Goal: Information Seeking & Learning: Check status

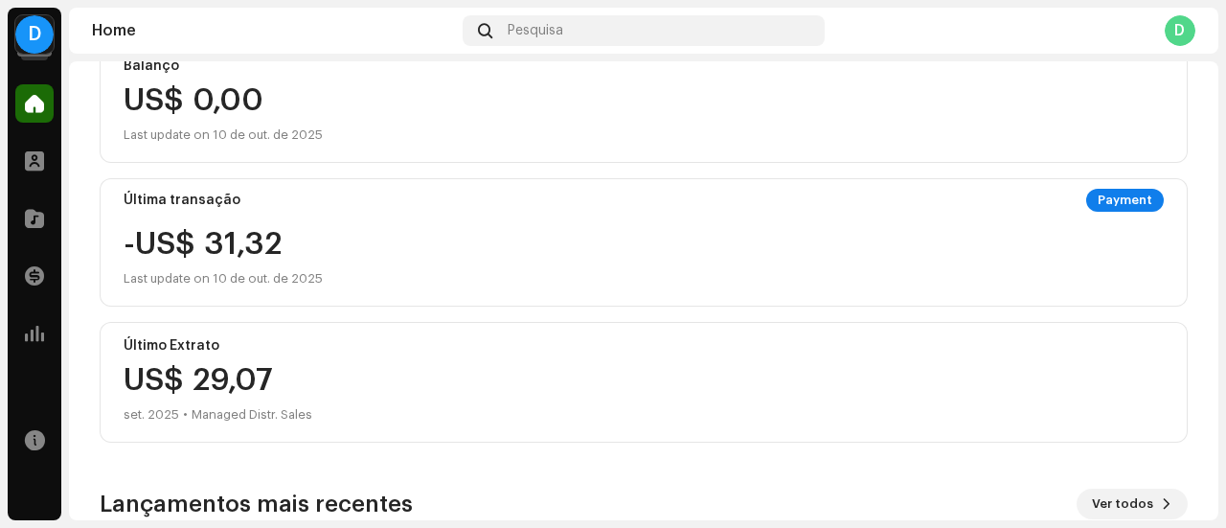
scroll to position [287, 0]
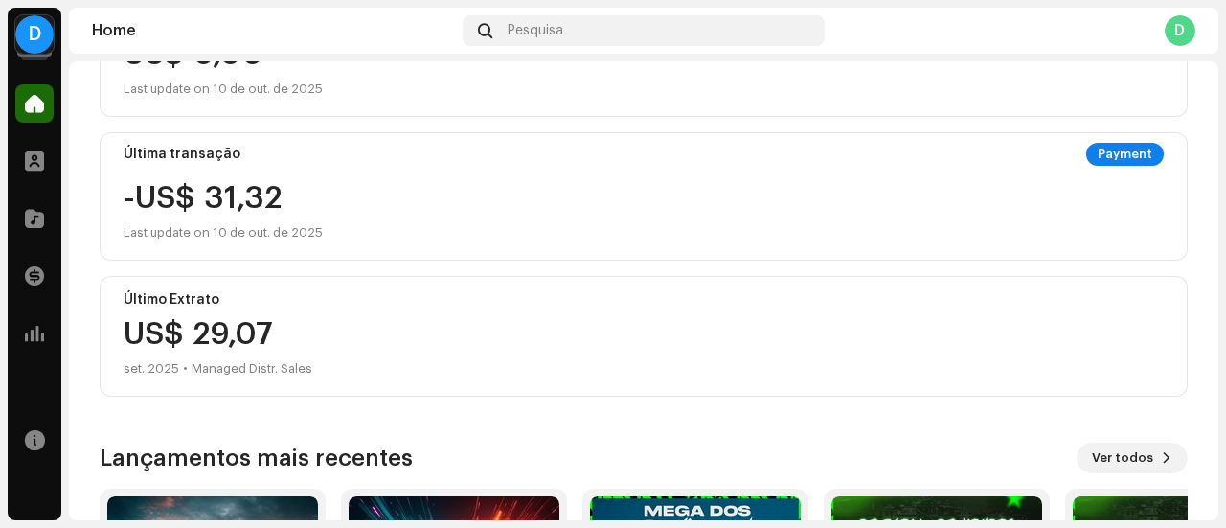
click at [244, 322] on div "US$ 29,07 set. 2025 • Managed Distr. Sales" at bounding box center [218, 349] width 189 height 61
click at [222, 226] on div "Last update on 10 de out. de 2025" at bounding box center [223, 232] width 199 height 23
click at [30, 174] on div at bounding box center [34, 161] width 38 height 38
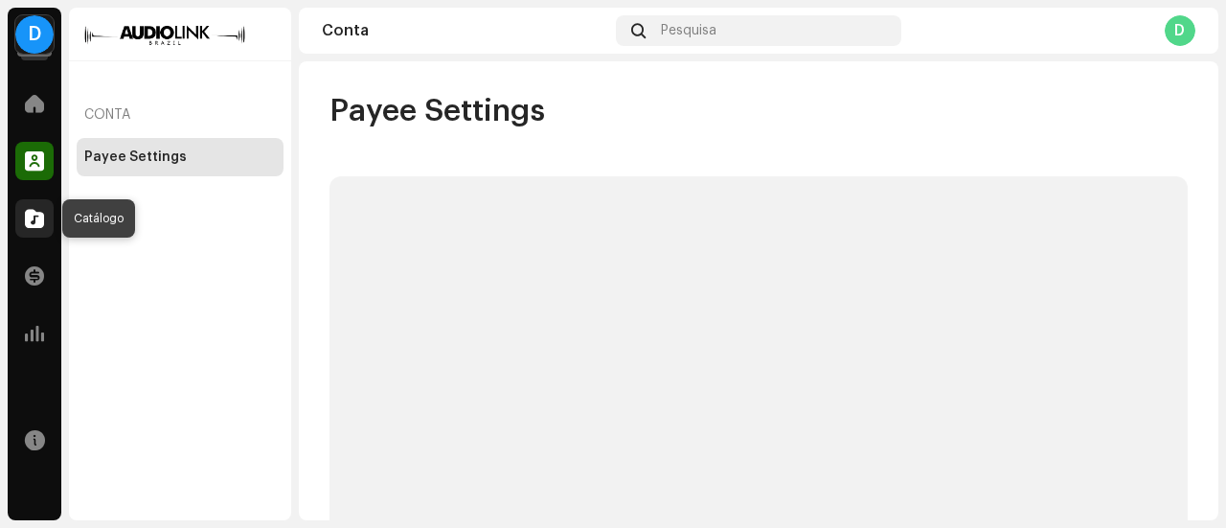
click at [36, 211] on span at bounding box center [34, 218] width 19 height 15
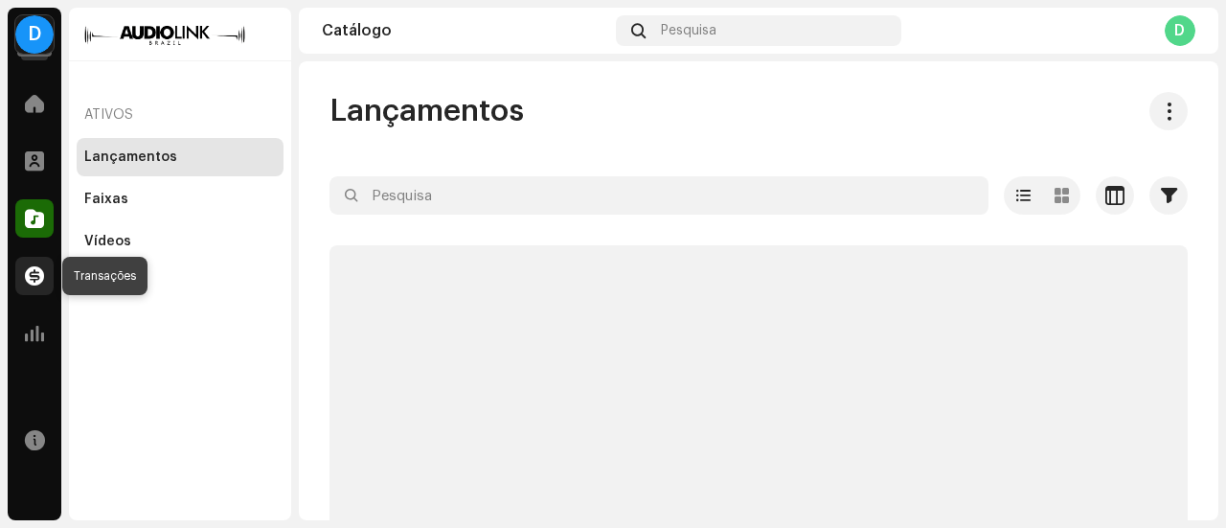
click at [46, 275] on div at bounding box center [34, 276] width 38 height 38
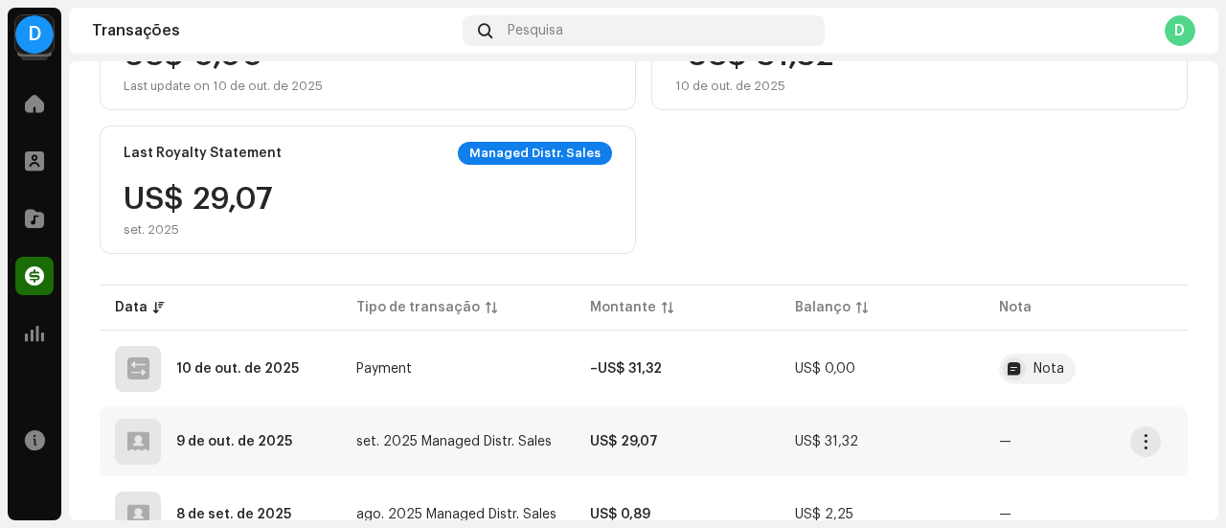
scroll to position [383, 0]
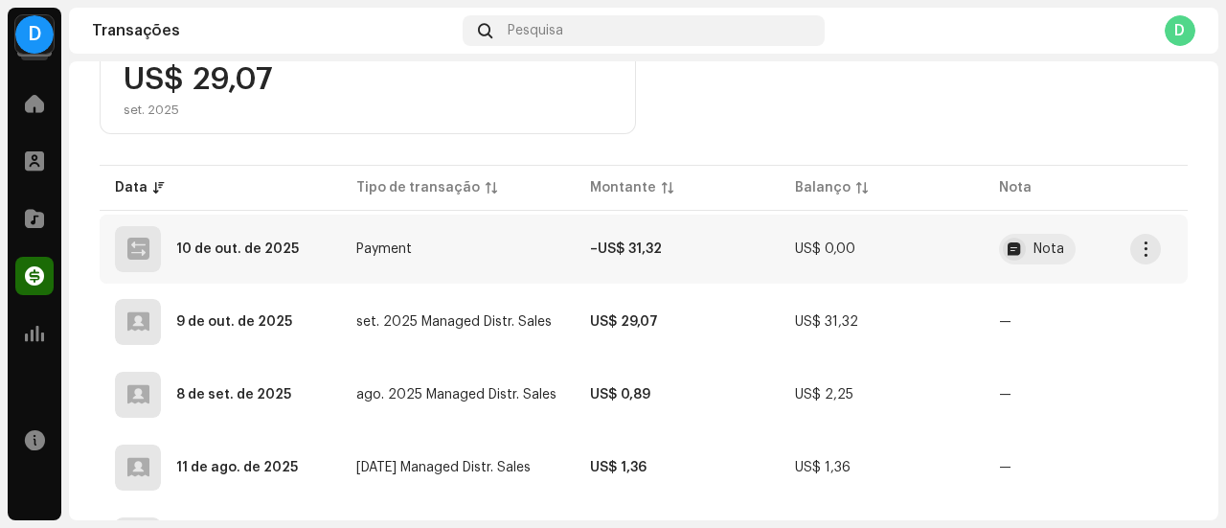
click at [680, 253] on td "–US$ 31,32" at bounding box center [677, 249] width 204 height 69
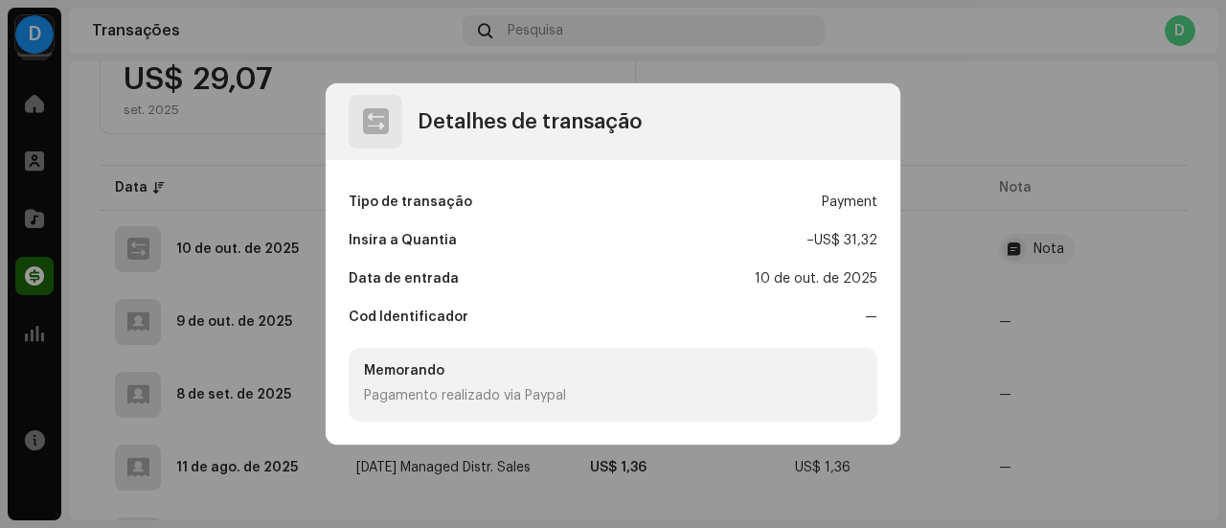
drag, startPoint x: 448, startPoint y: 374, endPoint x: 334, endPoint y: 391, distance: 115.3
click at [442, 377] on div "Memorando" at bounding box center [613, 370] width 498 height 15
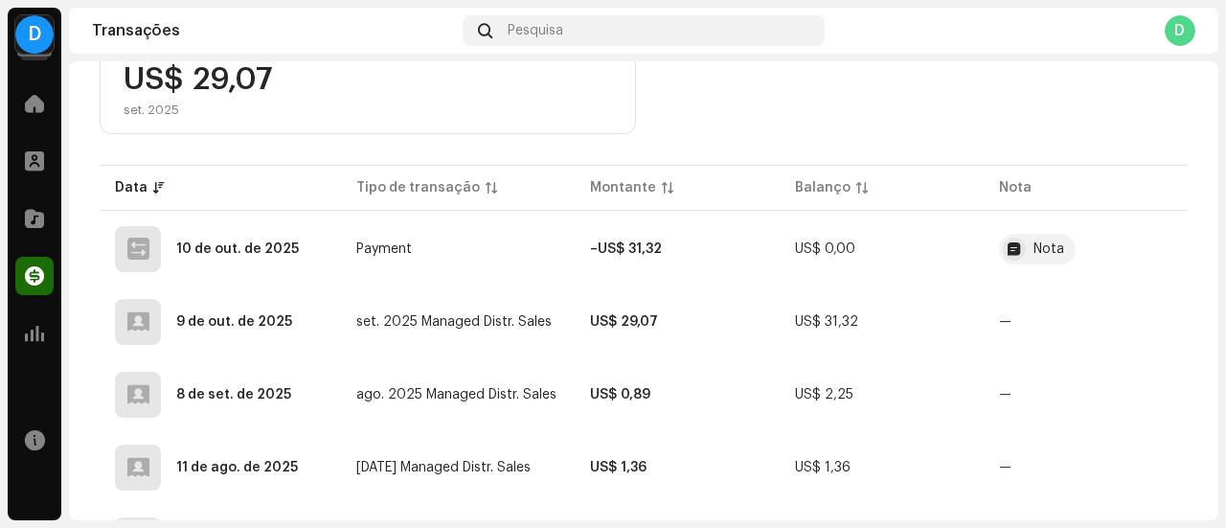
drag, startPoint x: 144, startPoint y: 351, endPoint x: 112, endPoint y: 348, distance: 31.7
click at [139, 351] on div "Detalhes de transação Tipo de transação Payment Insira a Quantia – US$ 31,32 Da…" at bounding box center [613, 264] width 1226 height 528
click at [20, 329] on div at bounding box center [34, 333] width 38 height 38
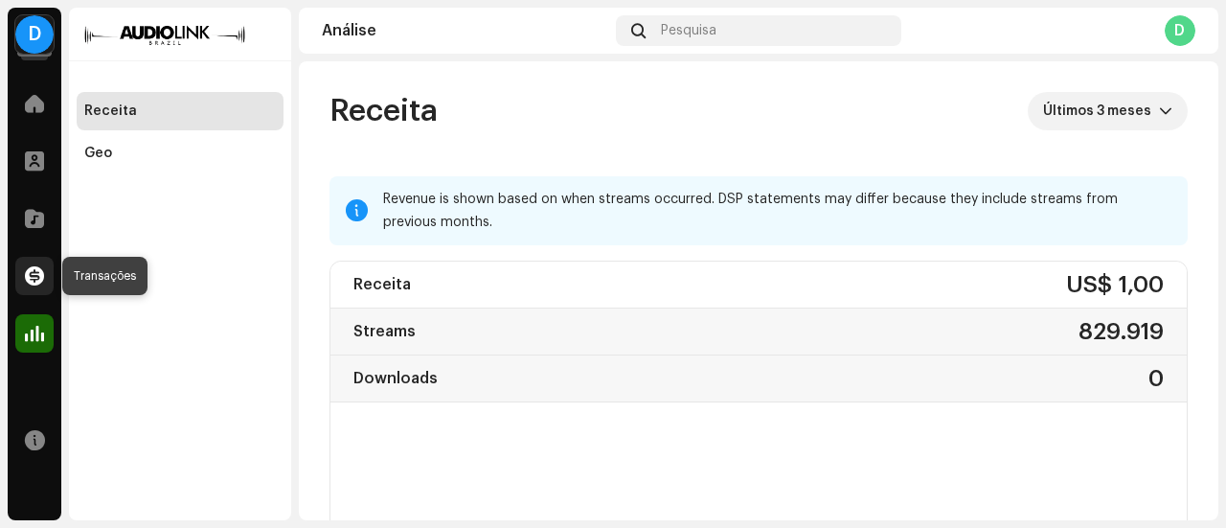
click at [42, 278] on span at bounding box center [34, 275] width 19 height 15
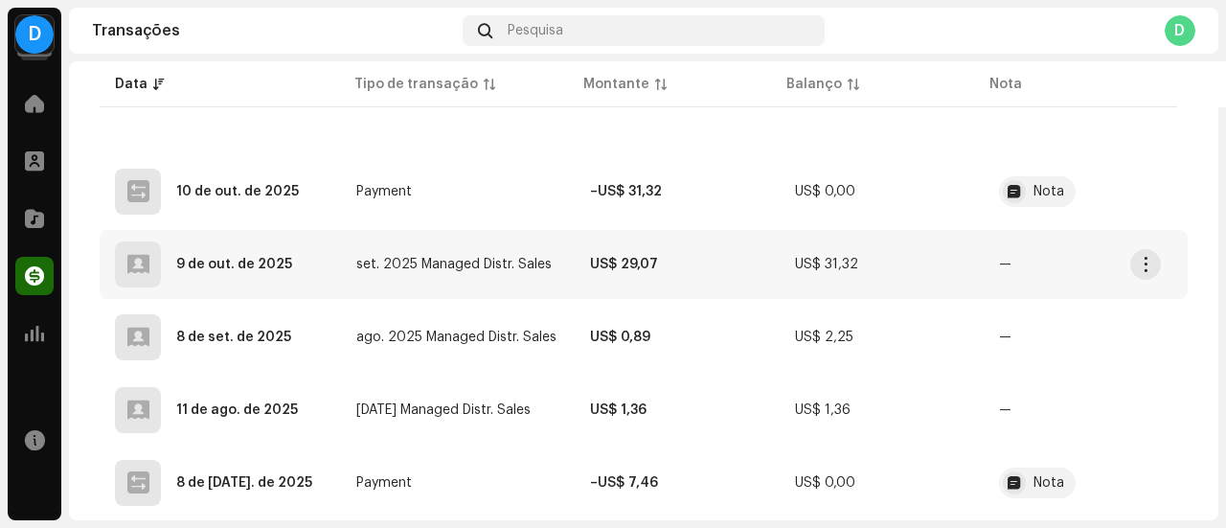
scroll to position [442, 0]
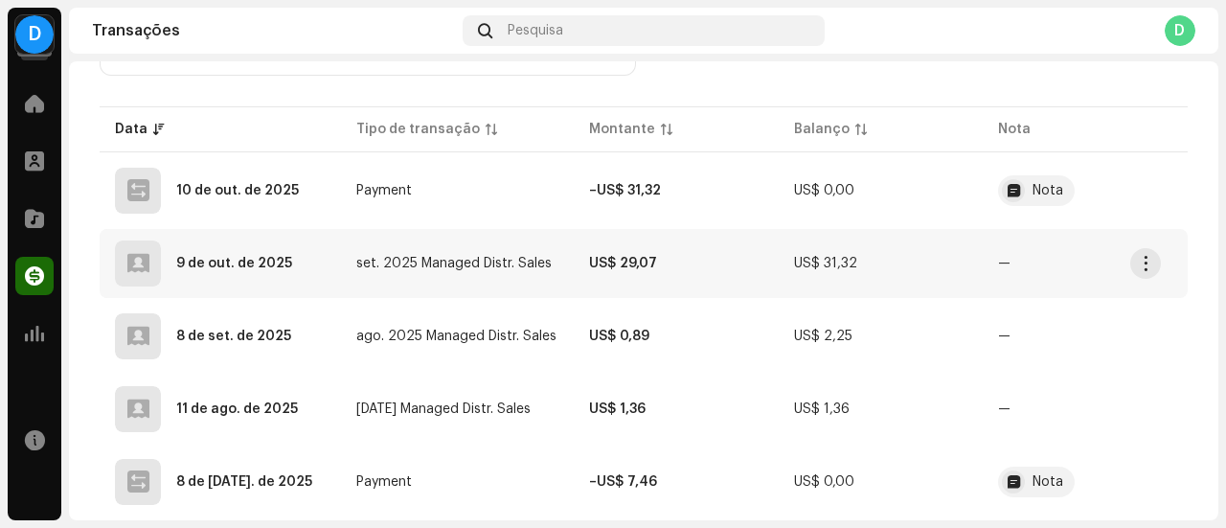
click at [424, 261] on span "set. 2025 Managed Distr. Sales" at bounding box center [453, 263] width 195 height 13
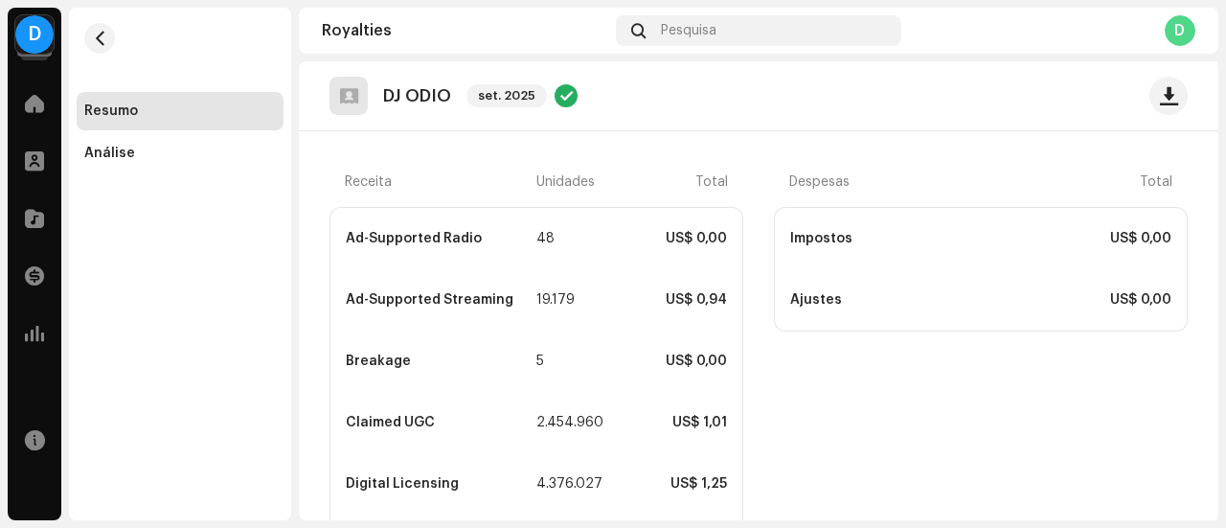
scroll to position [479, 0]
drag, startPoint x: 498, startPoint y: 442, endPoint x: 462, endPoint y: 442, distance: 36.4
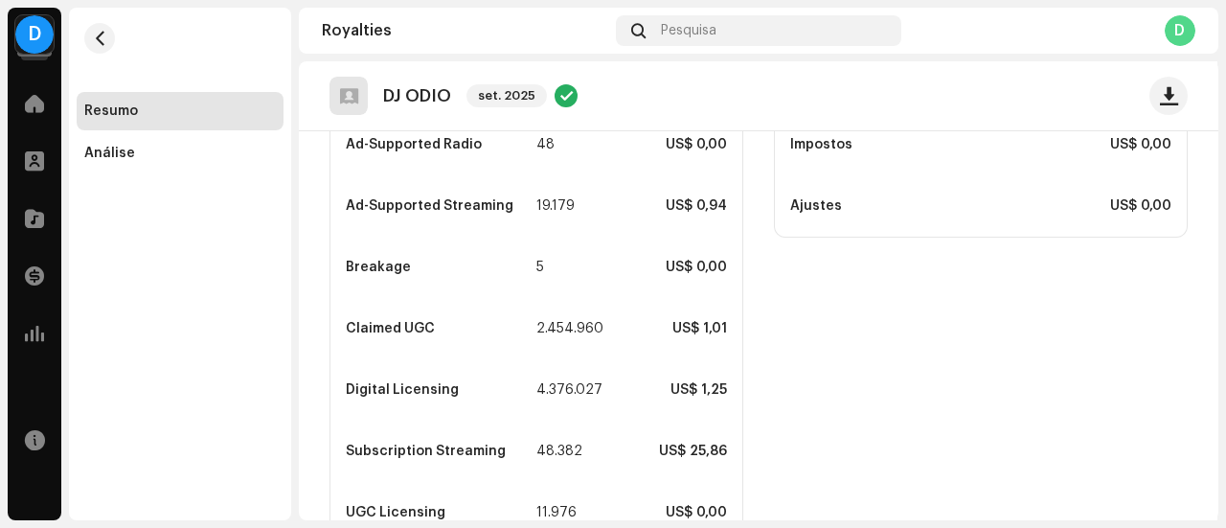
scroll to position [670, 0]
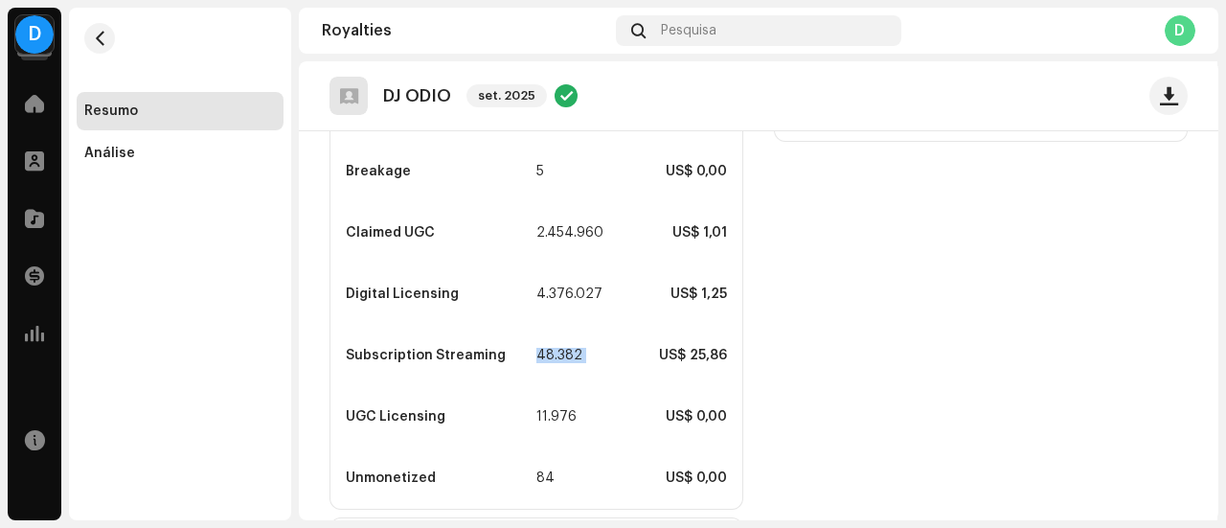
drag, startPoint x: 596, startPoint y: 356, endPoint x: 575, endPoint y: 383, distance: 34.1
click at [535, 361] on div "Subscription Streaming 48.382 US$ 25,86" at bounding box center [536, 355] width 412 height 61
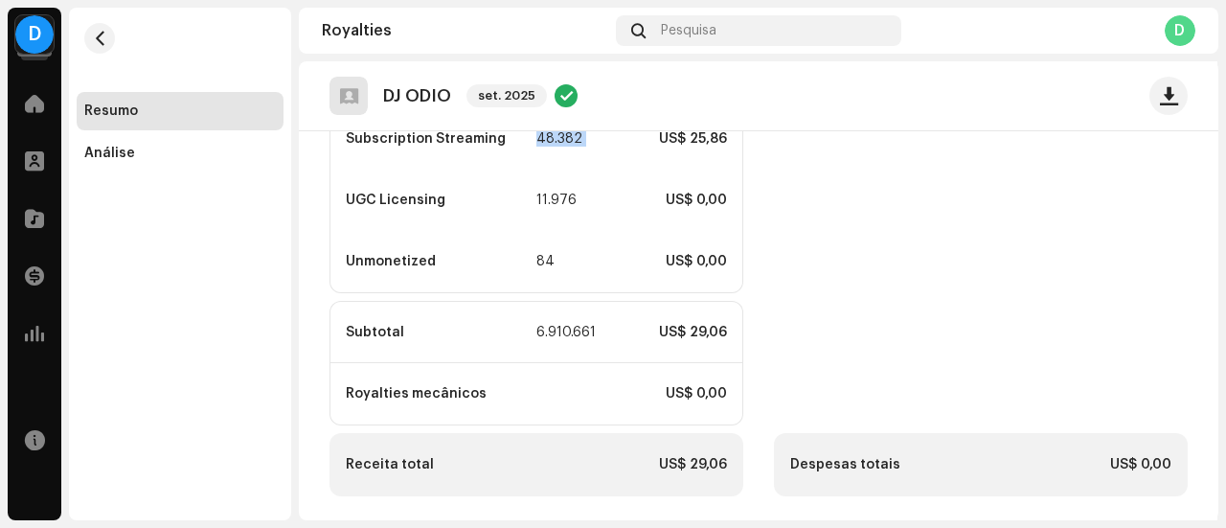
scroll to position [894, 0]
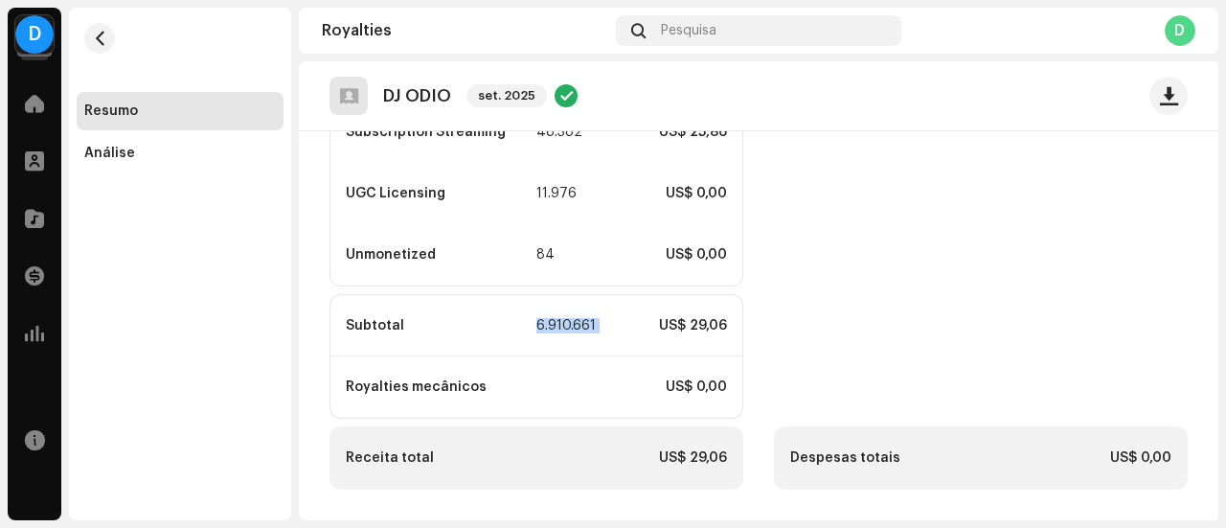
drag, startPoint x: 530, startPoint y: 322, endPoint x: 599, endPoint y: 321, distance: 69.0
click at [599, 321] on div "Subtotal 6.910.661 US$ 29,06" at bounding box center [536, 325] width 412 height 61
click at [665, 396] on div "Royalties mecânicos US$ 0,00" at bounding box center [536, 386] width 412 height 61
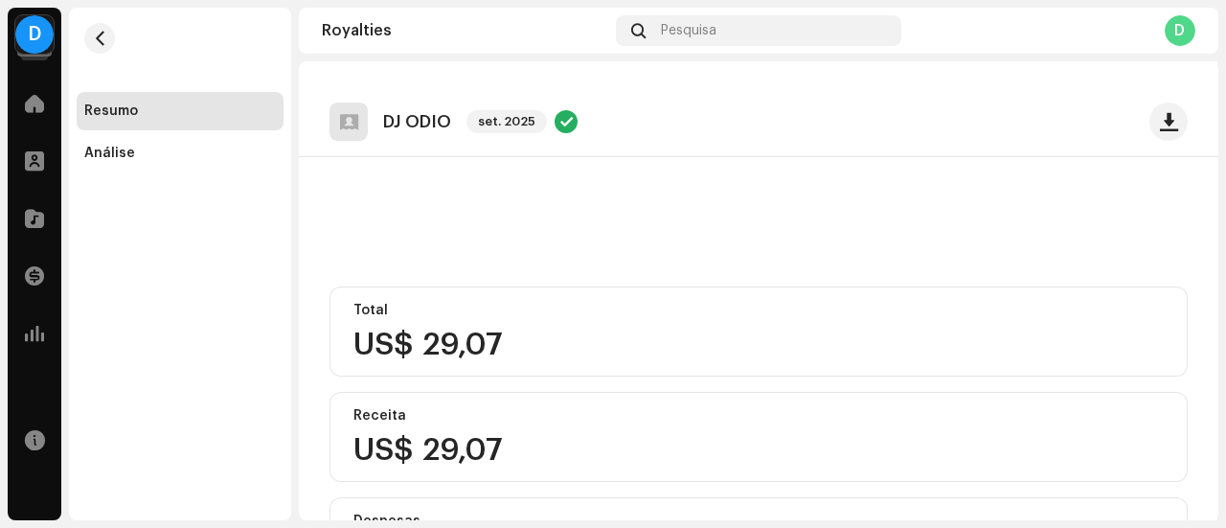
scroll to position [0, 0]
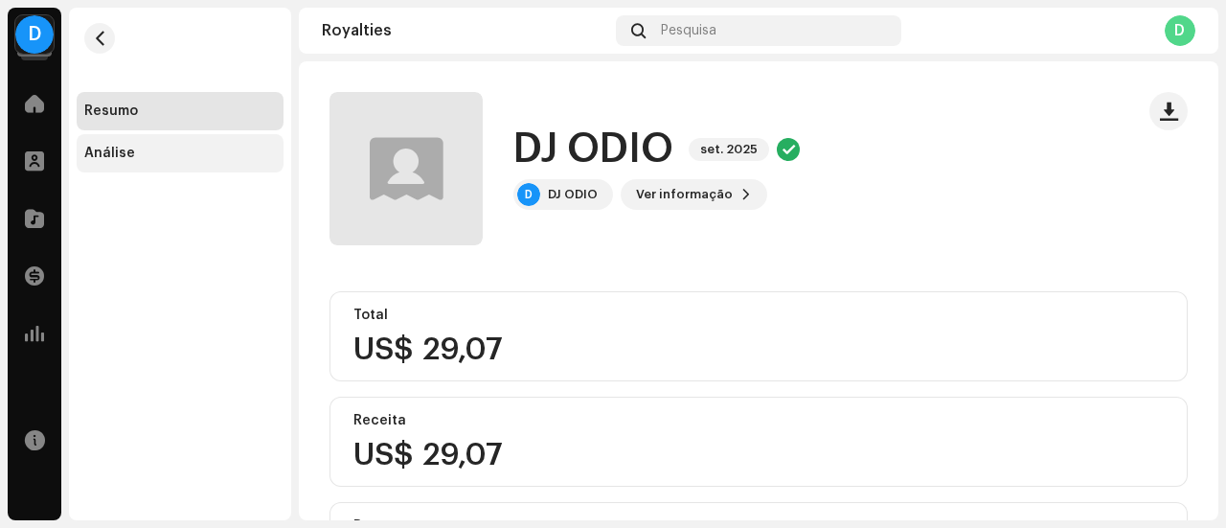
click at [132, 145] on div "Análise" at bounding box center [180, 153] width 207 height 38
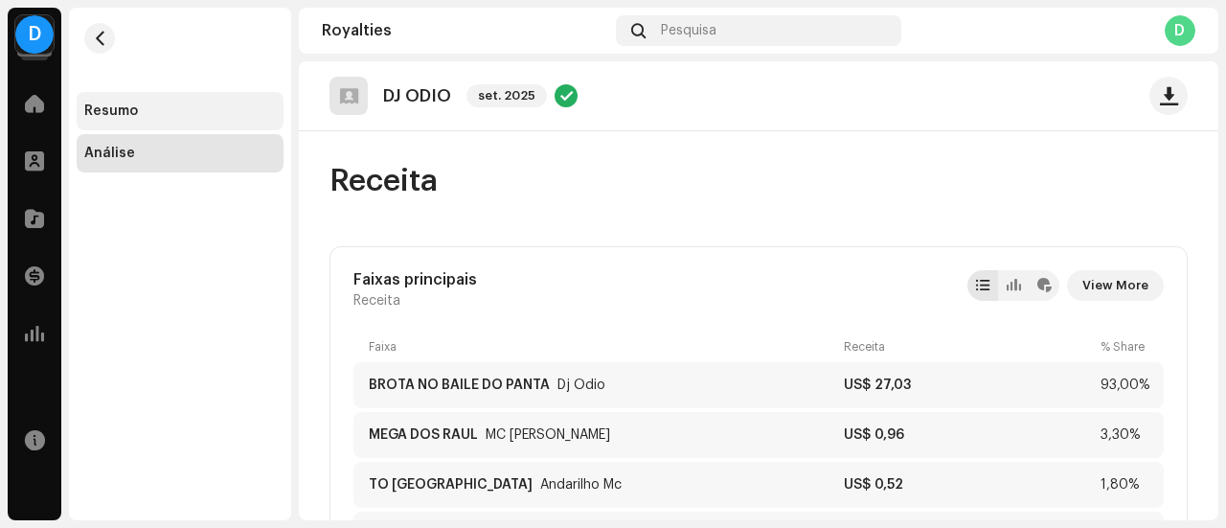
click at [87, 108] on div "Resumo" at bounding box center [111, 110] width 54 height 15
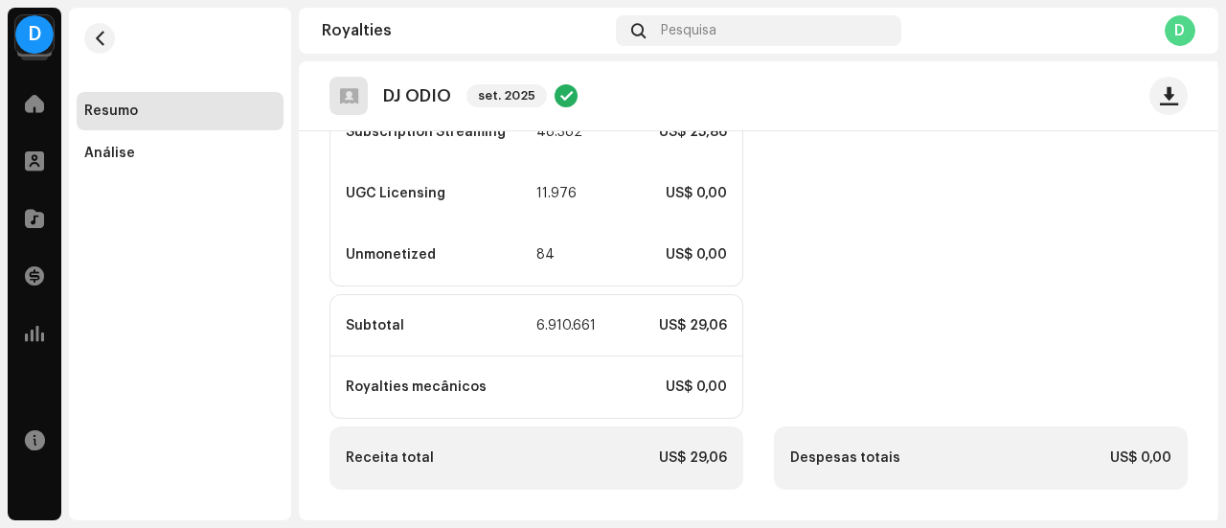
scroll to position [702, 0]
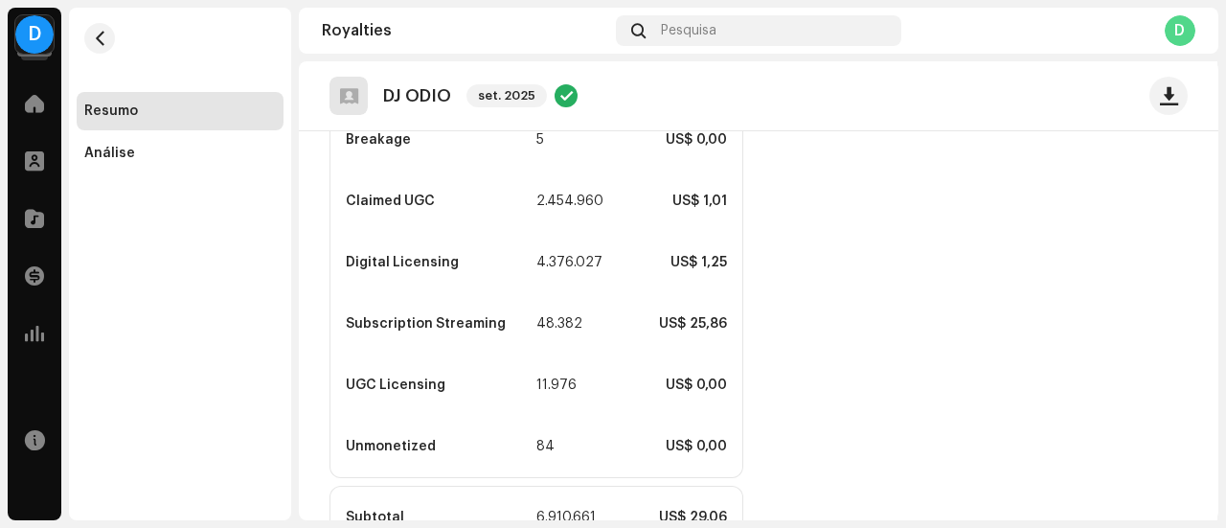
drag, startPoint x: 528, startPoint y: 196, endPoint x: 563, endPoint y: 199, distance: 35.6
click at [563, 199] on re-o-statement-hero "DJ ODIO set. 2025 DJ ODIO set. 2025 D DJ ODIO Ver informação" at bounding box center [758, 137] width 919 height 153
drag, startPoint x: 668, startPoint y: 323, endPoint x: 729, endPoint y: 321, distance: 61.3
click at [729, 321] on div "Subscription Streaming 48.382 US$ 25,86" at bounding box center [536, 323] width 412 height 61
drag, startPoint x: 532, startPoint y: 318, endPoint x: 577, endPoint y: 319, distance: 46.0
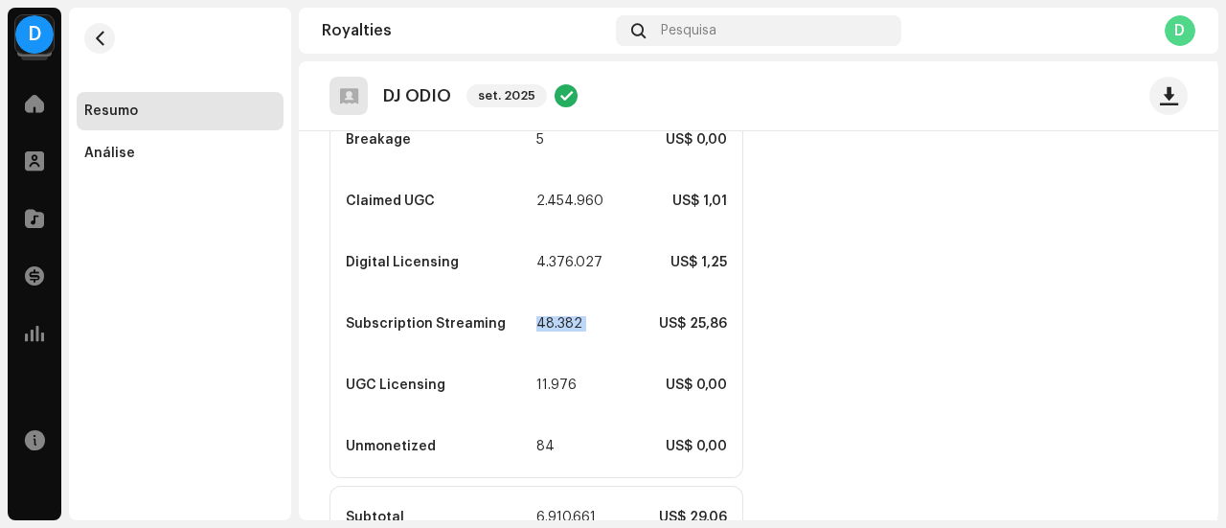
click at [577, 319] on div "Subscription Streaming 48.382 US$ 25,86" at bounding box center [536, 323] width 412 height 61
click at [543, 315] on div "Subscription Streaming 48.382 US$ 25,86" at bounding box center [536, 323] width 412 height 61
drag, startPoint x: 534, startPoint y: 321, endPoint x: 574, endPoint y: 318, distance: 39.4
click at [574, 318] on div "Subscription Streaming 48.382 US$ 25,86" at bounding box center [536, 323] width 412 height 61
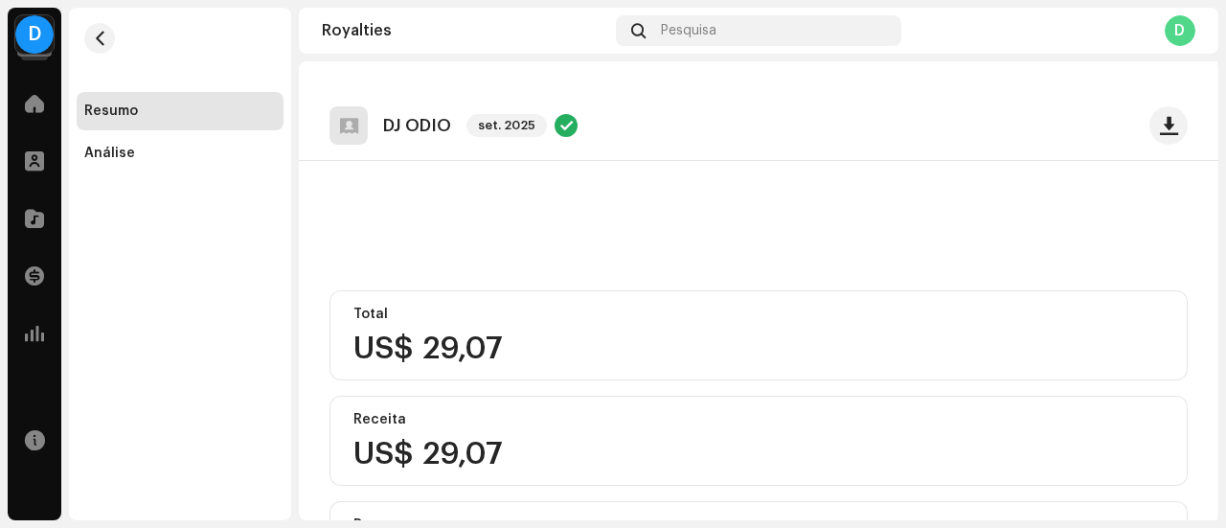
scroll to position [0, 0]
